Goal: Ask a question

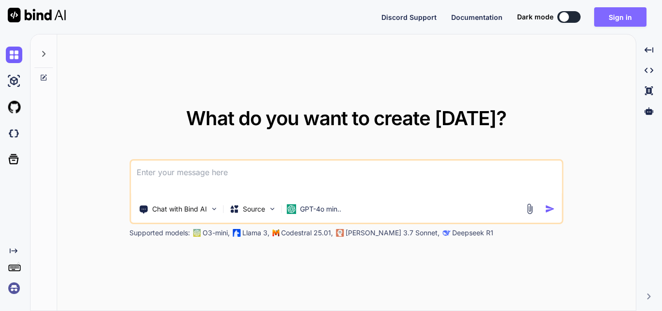
click at [610, 13] on button "Sign in" at bounding box center [620, 16] width 52 height 19
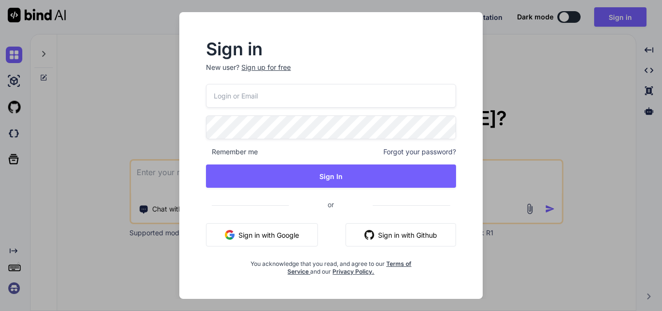
click at [296, 96] on input "email" at bounding box center [331, 96] width 250 height 24
type input "[EMAIL_ADDRESS][DOMAIN_NAME]"
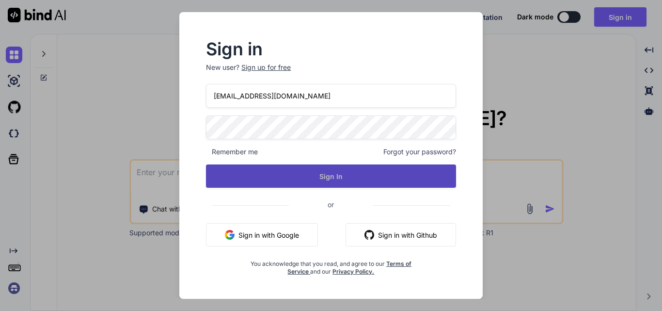
click at [280, 173] on button "Sign In" at bounding box center [331, 175] width 250 height 23
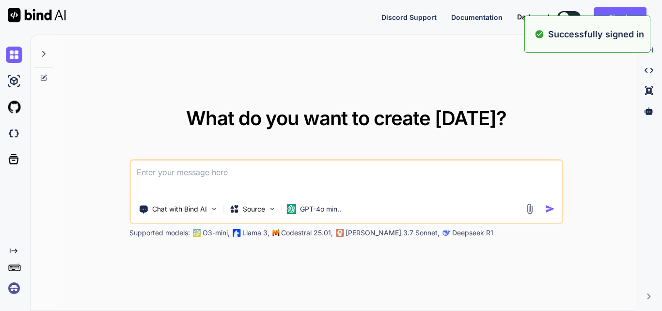
type textarea "x"
click at [562, 67] on div "What do you want to create [DATE]? Chat with Bind AI Source GPT-4o min.. Suppor…" at bounding box center [346, 172] width 578 height 277
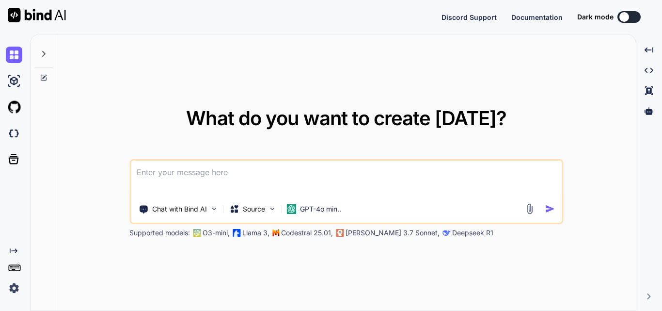
click at [253, 176] on textarea at bounding box center [346, 178] width 431 height 36
paste textarea "This a sample of token: eyJhbGciOiJIUzI1NiIsInR5cCI6IkpXVCJ9.eyJodHRwOi8vc2NoZW…"
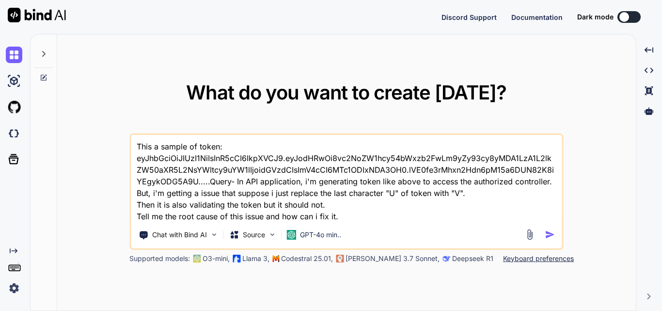
type textarea "This a sample of token: eyJhbGciOiJIUzI1NiIsInR5cCI6IkpXVCJ9.eyJodHRwOi8vc2NoZW…"
click at [551, 235] on img "button" at bounding box center [550, 234] width 10 height 10
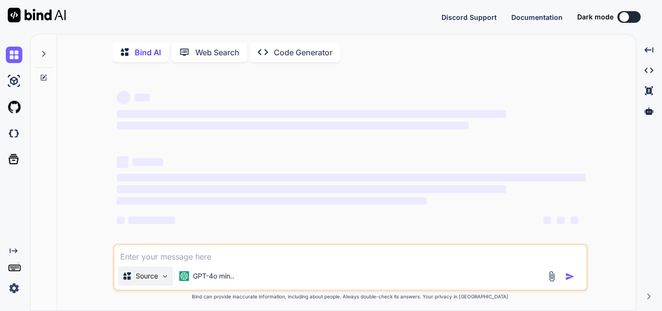
click at [161, 277] on img at bounding box center [165, 276] width 8 height 8
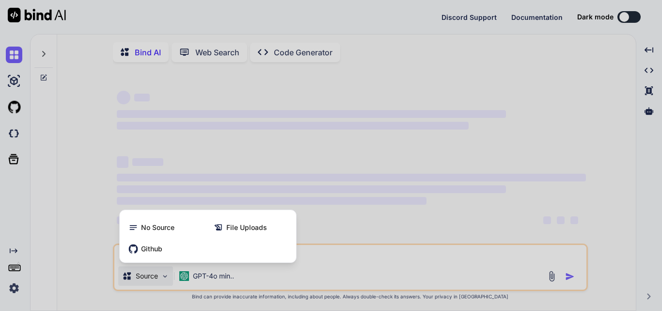
click at [197, 283] on div at bounding box center [331, 155] width 662 height 311
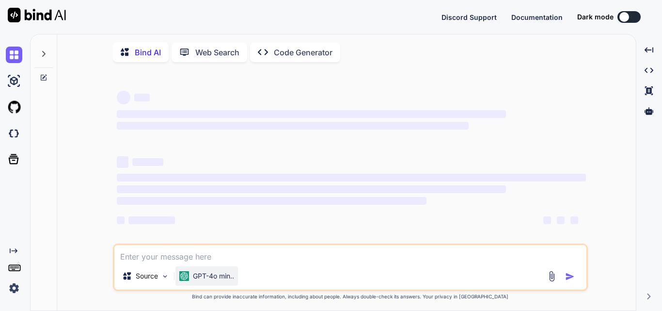
click at [207, 279] on p "GPT-4o min.." at bounding box center [213, 276] width 41 height 10
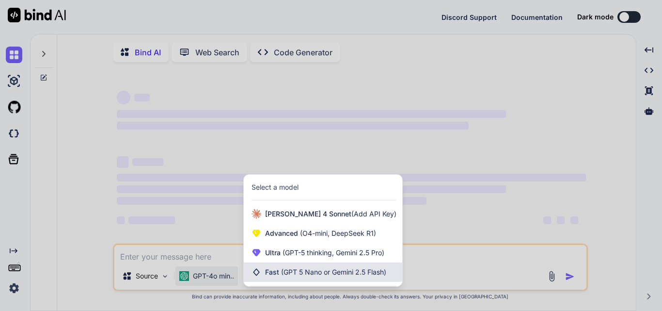
click at [314, 276] on span "(GPT 5 Nano or Gemini 2.5 Flash)" at bounding box center [333, 271] width 105 height 8
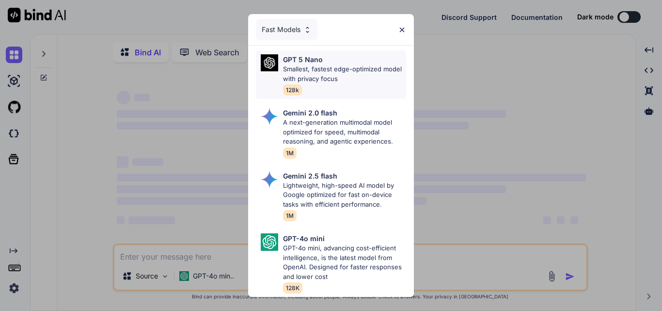
click at [321, 69] on p "Smallest, fastest edge-optimized model with privacy focus" at bounding box center [344, 73] width 123 height 19
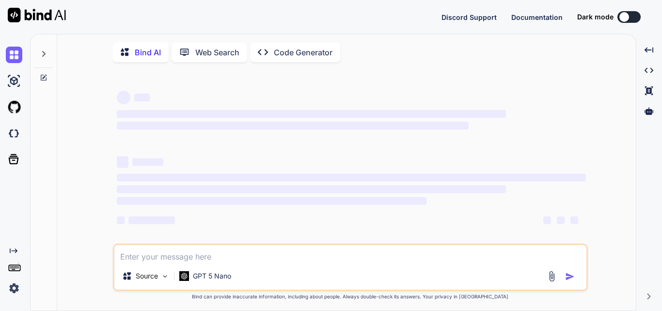
click at [180, 262] on textarea at bounding box center [350, 253] width 472 height 17
click at [199, 277] on p "GPT 5 Nano" at bounding box center [212, 276] width 38 height 10
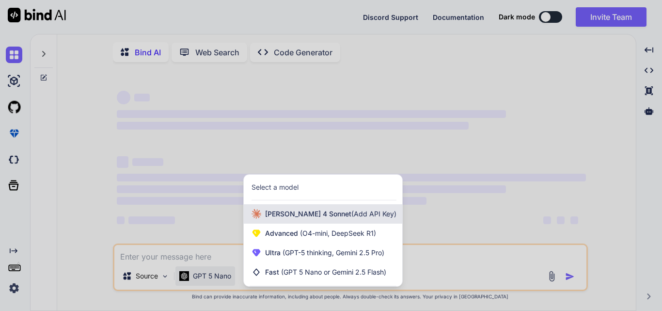
click at [267, 223] on div "[PERSON_NAME] 4 Sonnet (Add API Key)" at bounding box center [323, 213] width 158 height 19
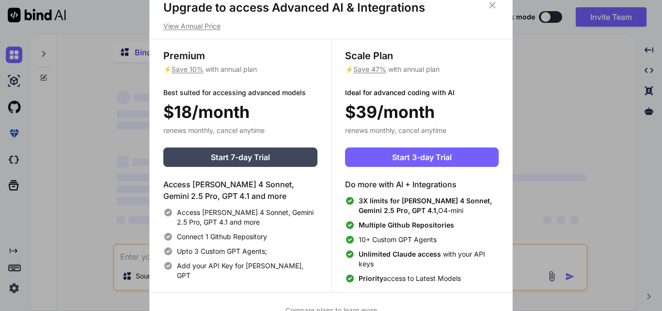
click at [493, 6] on icon at bounding box center [492, 5] width 11 height 11
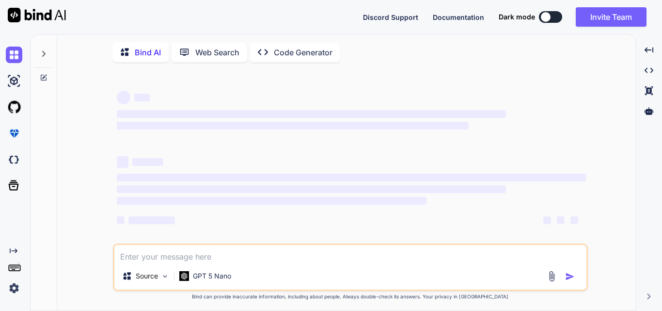
click at [216, 254] on textarea at bounding box center [350, 253] width 472 height 17
click at [211, 274] on p "GPT 5 Nano" at bounding box center [212, 276] width 38 height 10
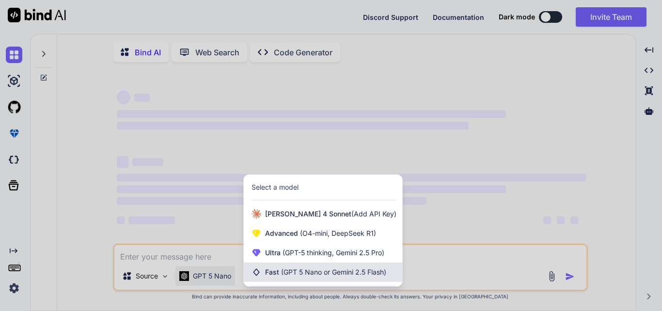
click at [289, 279] on div "Fast (GPT 5 Nano or Gemini 2.5 Flash)" at bounding box center [323, 271] width 158 height 19
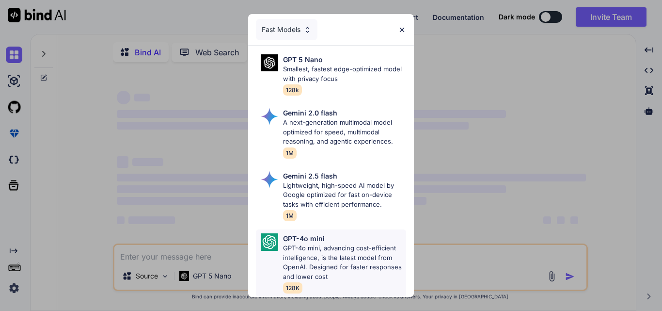
click at [278, 249] on div "GPT-4o mini GPT-4o mini, advancing cost-efficient intelligence, is the latest m…" at bounding box center [331, 262] width 150 height 67
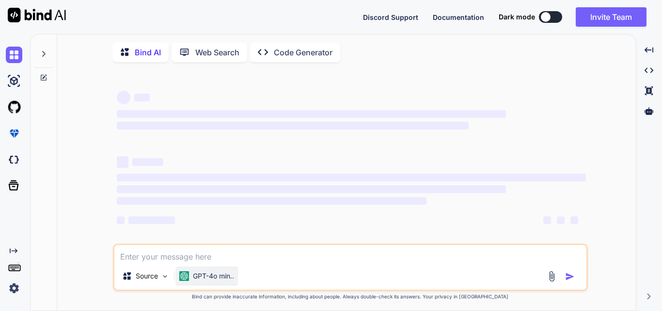
click at [215, 274] on p "GPT-4o min.." at bounding box center [213, 276] width 41 height 10
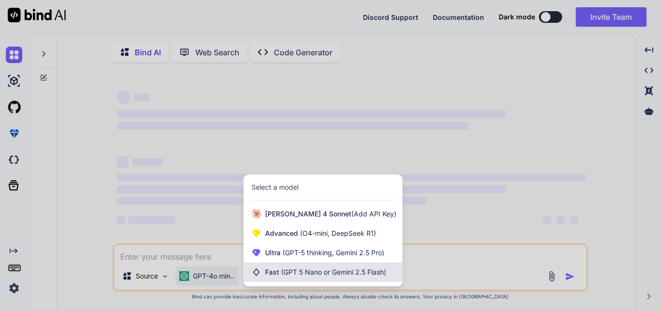
click at [286, 271] on span "(GPT 5 Nano or Gemini 2.5 Flash)" at bounding box center [333, 271] width 105 height 8
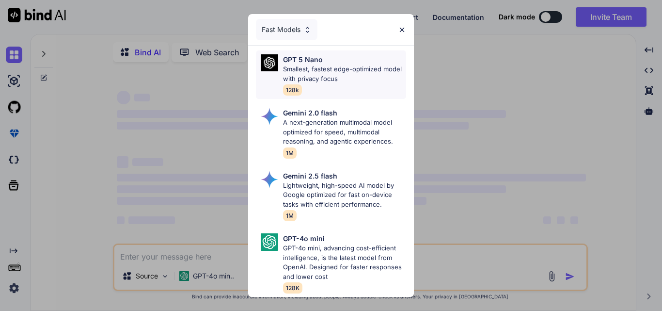
click at [327, 74] on p "Smallest, fastest edge-optimized model with privacy focus" at bounding box center [344, 73] width 123 height 19
type textarea "x"
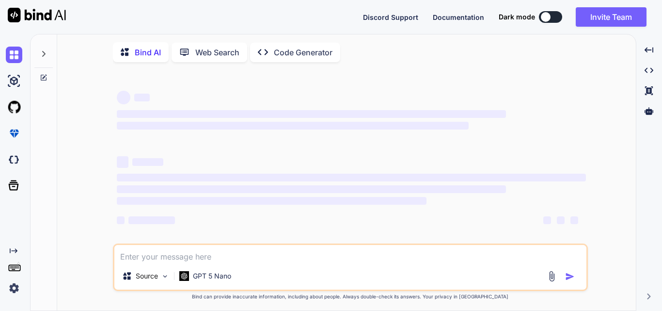
click at [203, 262] on textarea at bounding box center [350, 253] width 472 height 17
paste textarea "This a sample of token: eyJhbGciOiJIUzI1NiIsInR5cCI6IkpXVCJ9.eyJodHRwOi8vc2NoZW…"
type textarea "This a sample of token: eyJhbGciOiJIUzI1NiIsInR5cCI6IkpXVCJ9.eyJodHRwOi8vc2NoZW…"
type textarea "x"
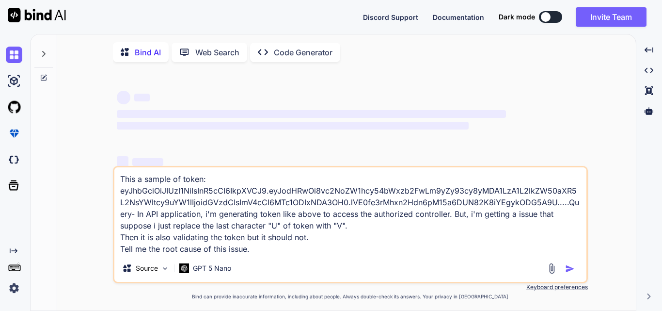
type textarea "This a sample of token: eyJhbGciOiJIUzI1NiIsInR5cCI6IkpXVCJ9.eyJodHRwOi8vc2NoZW…"
click at [487, 104] on div "‌ ‌" at bounding box center [351, 96] width 469 height 15
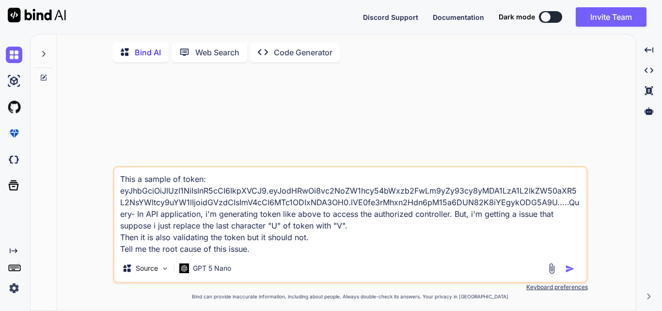
click at [569, 270] on img "button" at bounding box center [570, 269] width 10 height 10
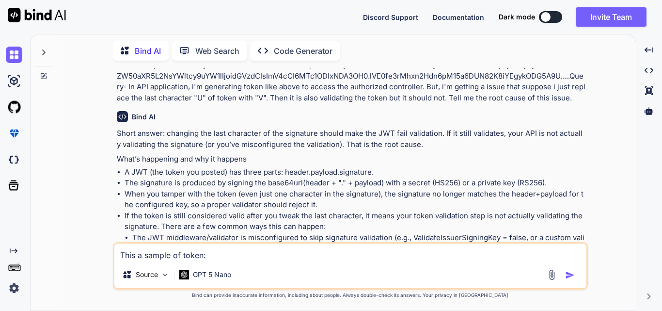
scroll to position [48, 0]
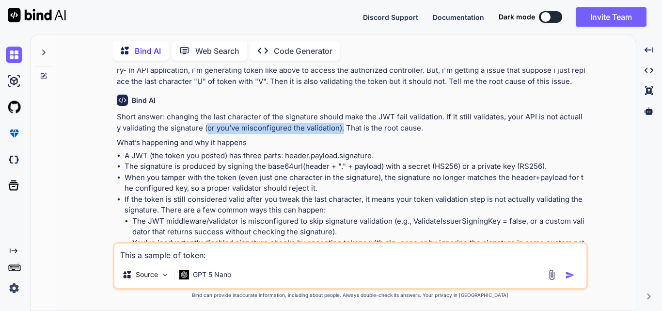
drag, startPoint x: 290, startPoint y: 128, endPoint x: 201, endPoint y: 125, distance: 89.7
click at [201, 125] on p "Short answer: changing the last character of the signature should make the JWT …" at bounding box center [351, 122] width 469 height 22
click at [358, 139] on p "What’s happening and why it happens" at bounding box center [351, 142] width 469 height 11
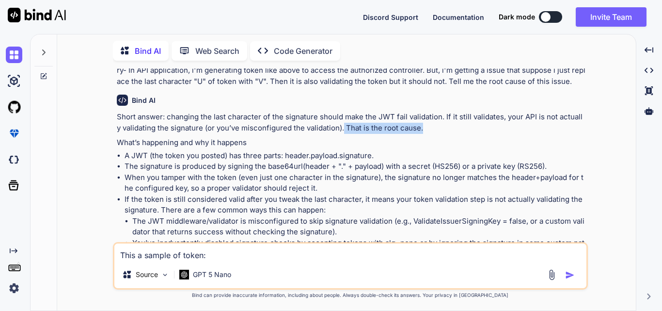
drag, startPoint x: 339, startPoint y: 127, endPoint x: 429, endPoint y: 129, distance: 90.1
click at [429, 129] on p "Short answer: changing the last character of the signature should make the JWT …" at bounding box center [351, 122] width 469 height 22
click at [430, 131] on p "Short answer: changing the last character of the signature should make the JWT …" at bounding box center [351, 122] width 469 height 22
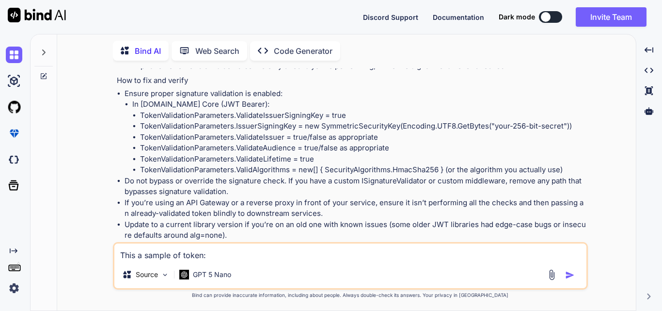
scroll to position [242, 0]
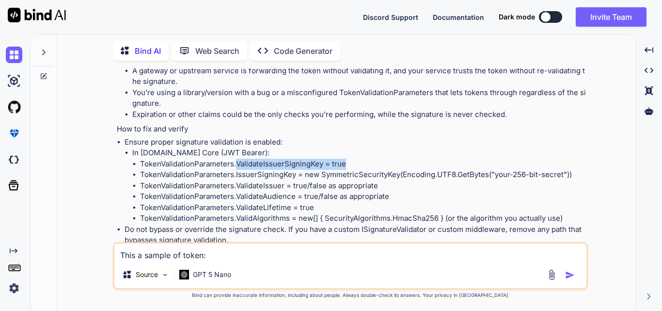
drag, startPoint x: 236, startPoint y: 163, endPoint x: 352, endPoint y: 165, distance: 115.8
click at [352, 165] on li "TokenValidationParameters.ValidateIssuerSigningKey = true" at bounding box center [363, 163] width 446 height 11
copy li "ValidateIssuerSigningKey = true"
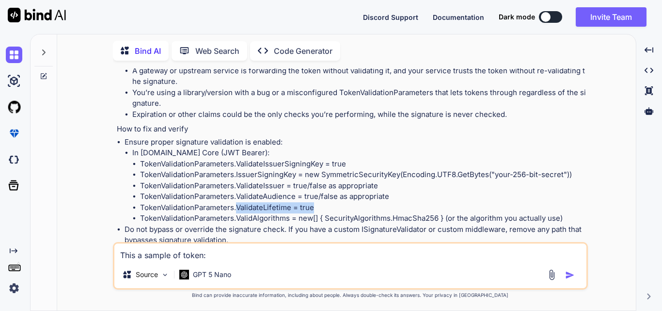
drag, startPoint x: 236, startPoint y: 207, endPoint x: 316, endPoint y: 208, distance: 79.5
click at [316, 208] on li "TokenValidationParameters.ValidateLifetime = true" at bounding box center [363, 207] width 446 height 11
copy li "ValidateLifetime = true"
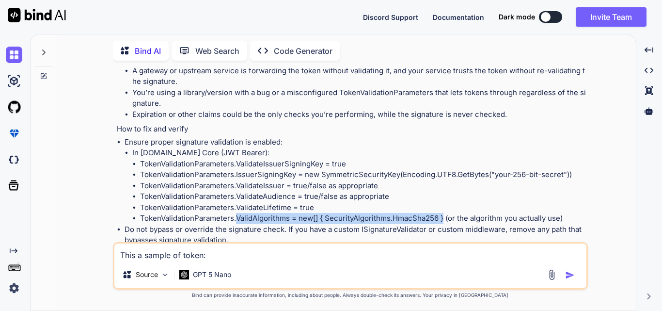
drag, startPoint x: 235, startPoint y: 218, endPoint x: 444, endPoint y: 219, distance: 208.8
click at [444, 219] on li "TokenValidationParameters.ValidAlgorithms = new[] { SecurityAlgorithms.HmacSha2…" at bounding box center [363, 218] width 446 height 11
copy li "ValidAlgorithms = new[] { SecurityAlgorithms.HmacSha256 }"
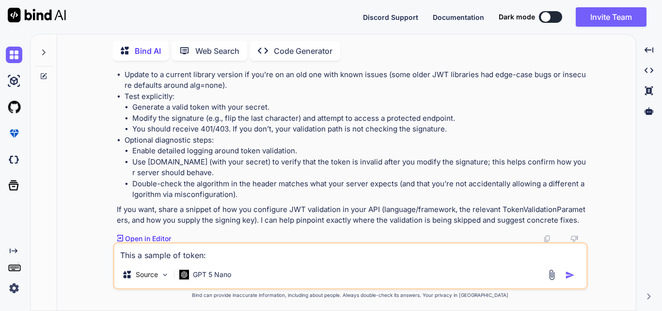
scroll to position [442, 0]
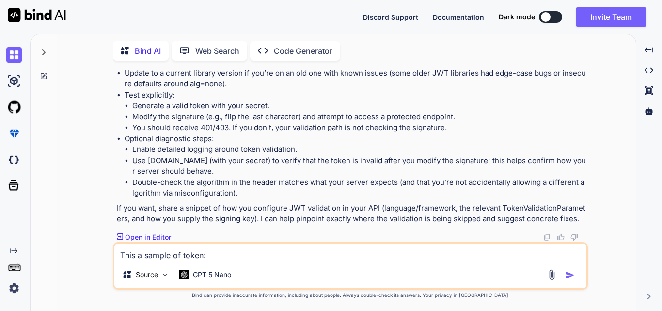
click at [175, 255] on textarea "This a sample of token: eyJhbGciOiJIUzI1NiIsInR5cCI6IkpXVCJ9.eyJodHRwOi8vc2NoZW…" at bounding box center [350, 251] width 472 height 17
type textarea "here you are failed."
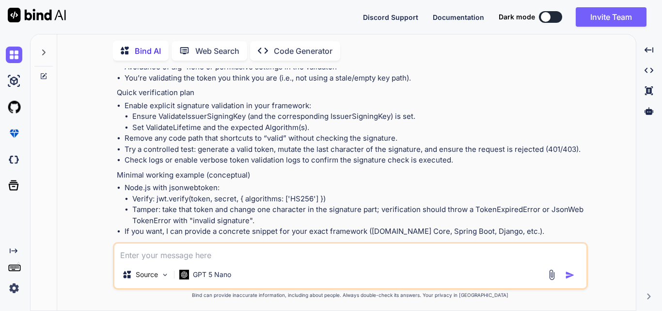
scroll to position [814, 0]
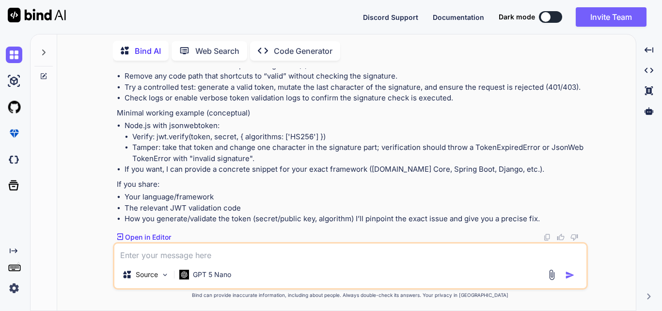
click at [188, 249] on textarea at bounding box center [350, 251] width 472 height 17
type textarea "any fixes?"
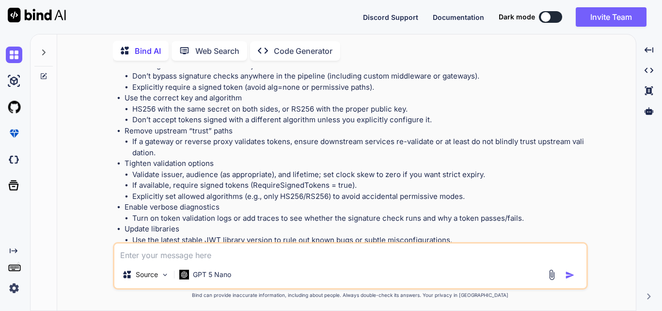
scroll to position [1110, 0]
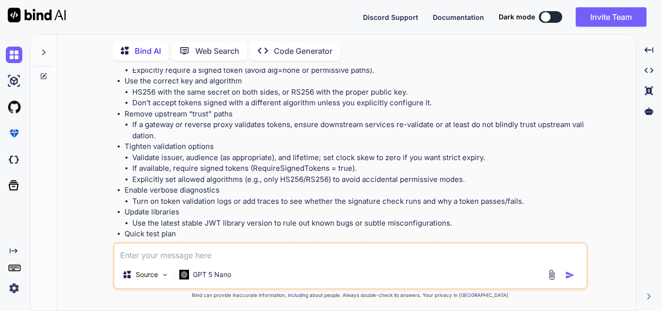
click at [361, 167] on li "If available, require signed tokens (RequireSignedTokens = true)." at bounding box center [358, 168] width 453 height 11
